Goal: Task Accomplishment & Management: Complete application form

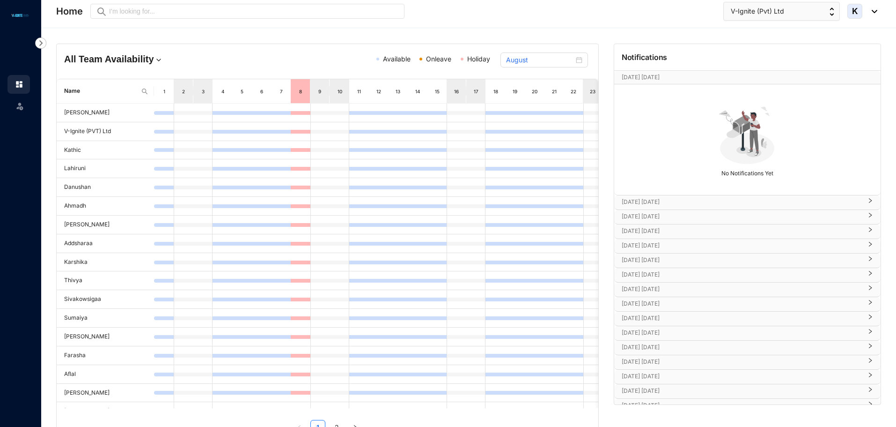
click at [24, 108] on div "Leave" at bounding box center [18, 104] width 22 height 21
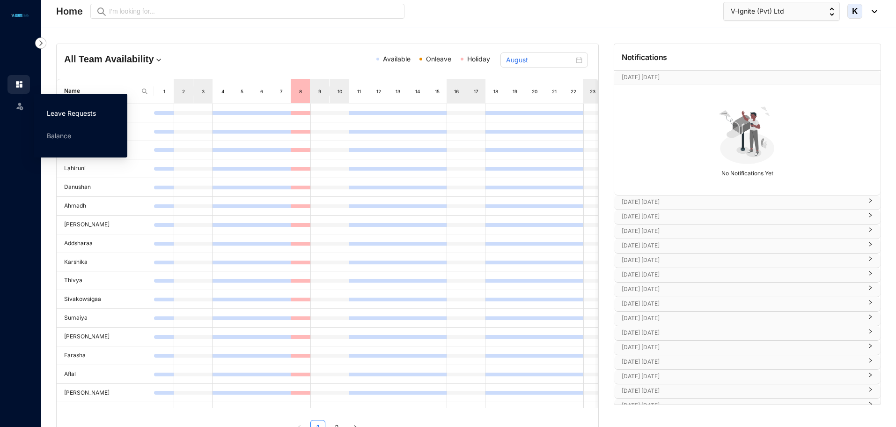
click at [76, 115] on link "Leave Requests" at bounding box center [71, 113] width 49 height 8
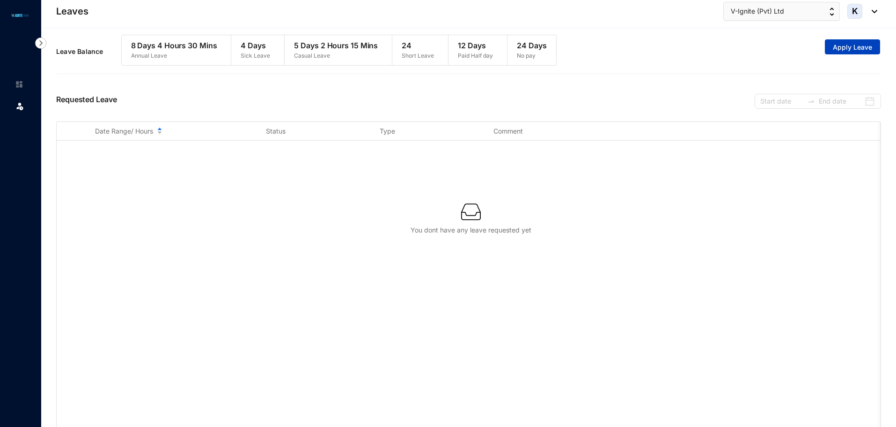
click at [841, 49] on span "Apply Leave" at bounding box center [852, 47] width 39 height 9
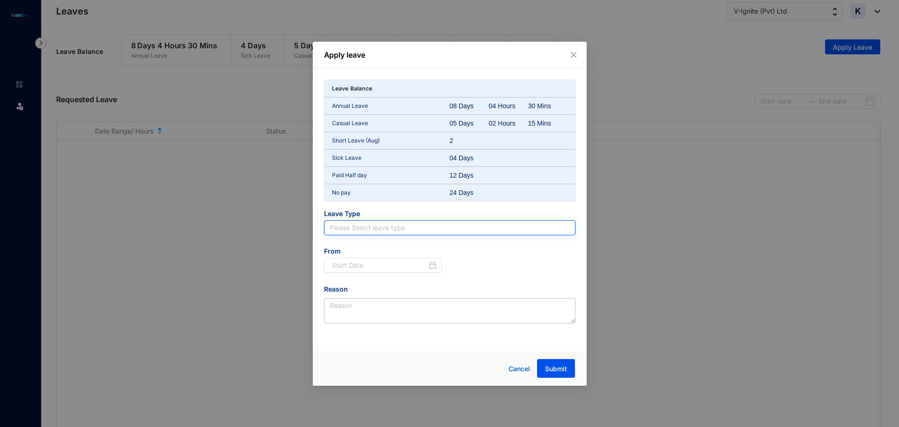
click at [420, 223] on input "search" at bounding box center [450, 228] width 240 height 14
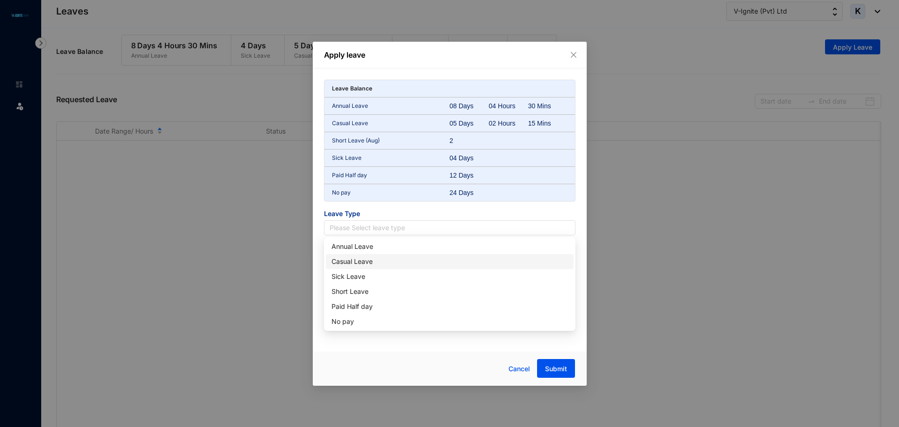
click at [422, 261] on div "Casual Leave" at bounding box center [450, 261] width 237 height 10
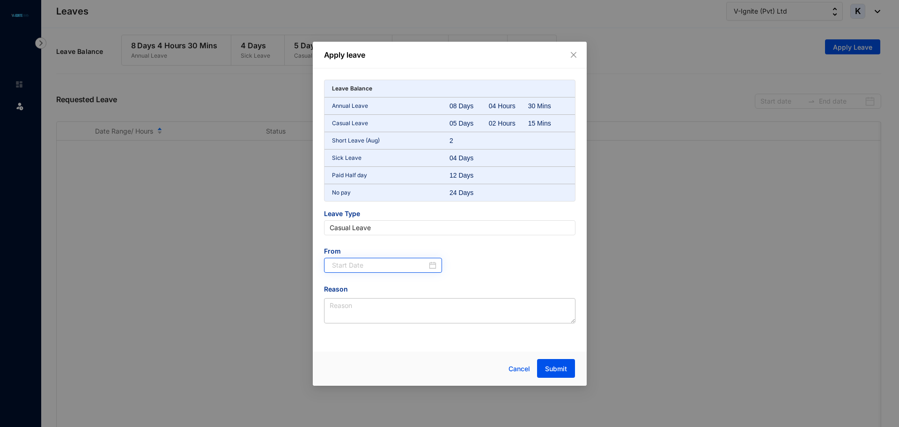
click at [423, 259] on div at bounding box center [383, 265] width 118 height 15
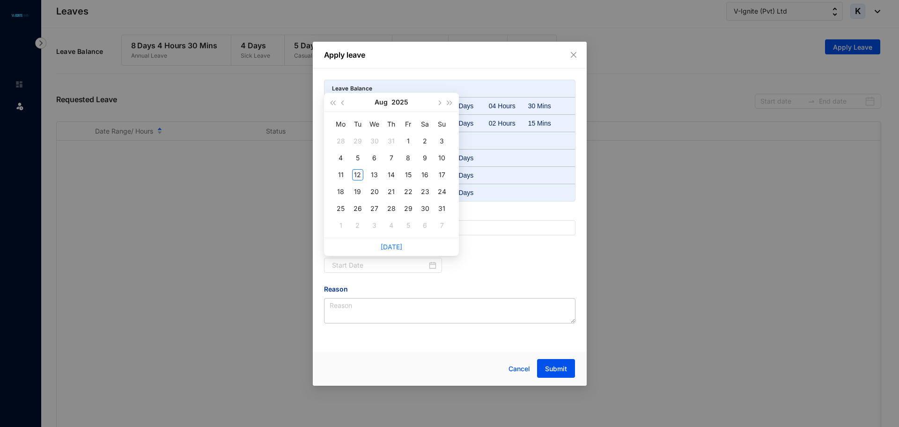
click at [473, 270] on div "From" at bounding box center [450, 264] width 266 height 37
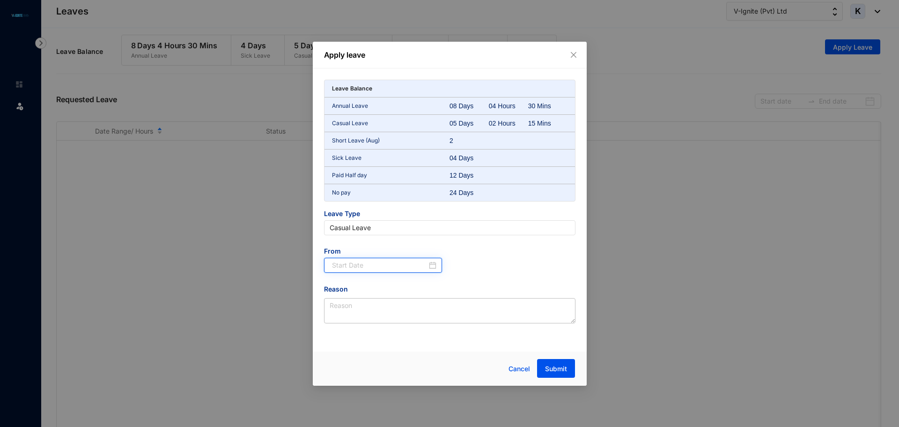
click at [373, 265] on input at bounding box center [380, 265] width 96 height 10
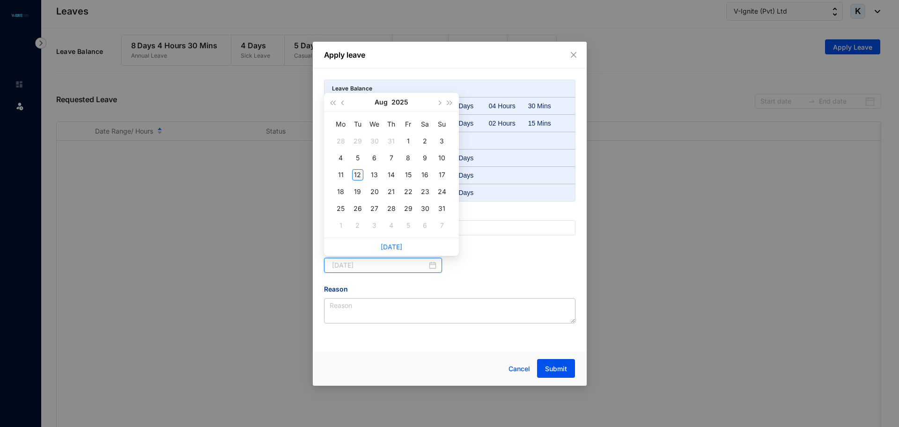
type input "2025-08-12"
click at [363, 173] on div "12" at bounding box center [357, 174] width 11 height 11
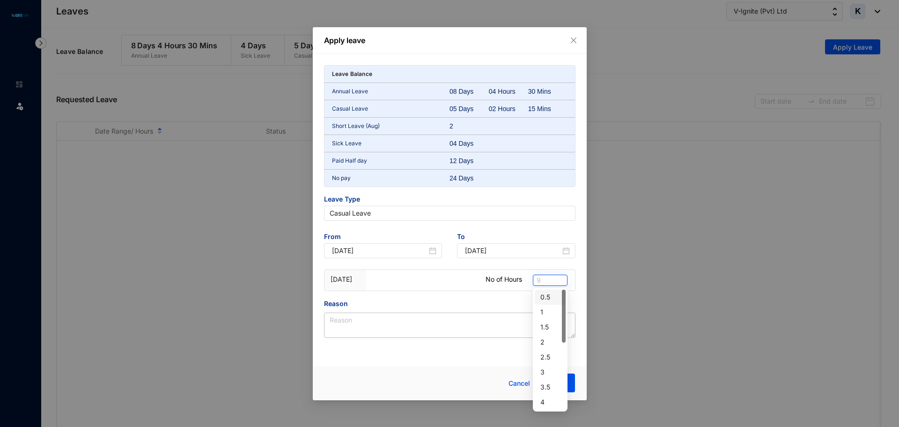
click at [546, 275] on span "9" at bounding box center [550, 280] width 27 height 10
drag, startPoint x: 551, startPoint y: 342, endPoint x: 557, endPoint y: 343, distance: 6.2
click at [557, 343] on div "2" at bounding box center [550, 342] width 20 height 10
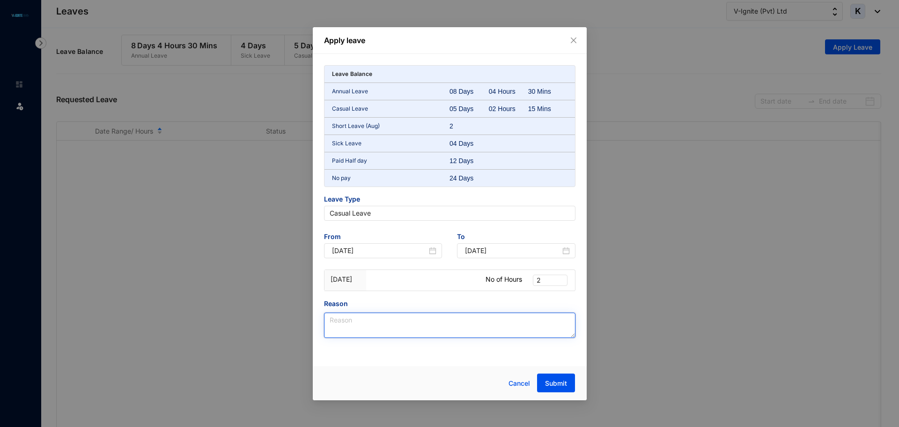
click at [364, 333] on textarea "Reason" at bounding box center [450, 324] width 252 height 25
type textarea "Personal"
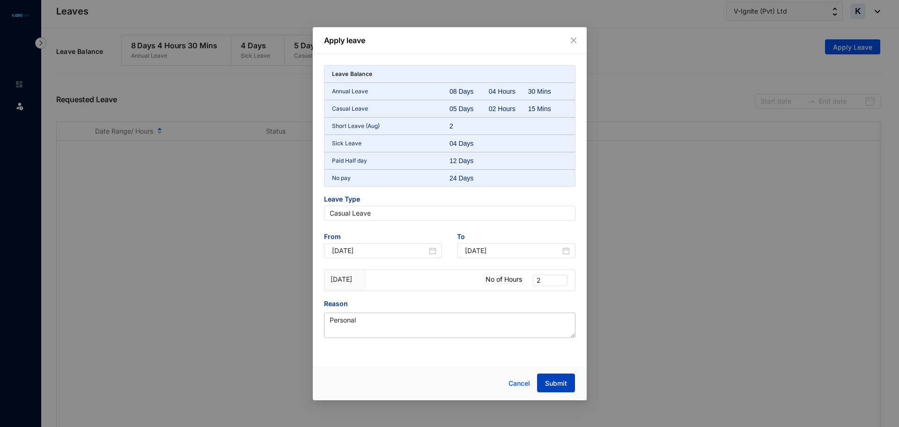
click at [555, 385] on span "Submit" at bounding box center [556, 382] width 22 height 9
